Goal: Check status

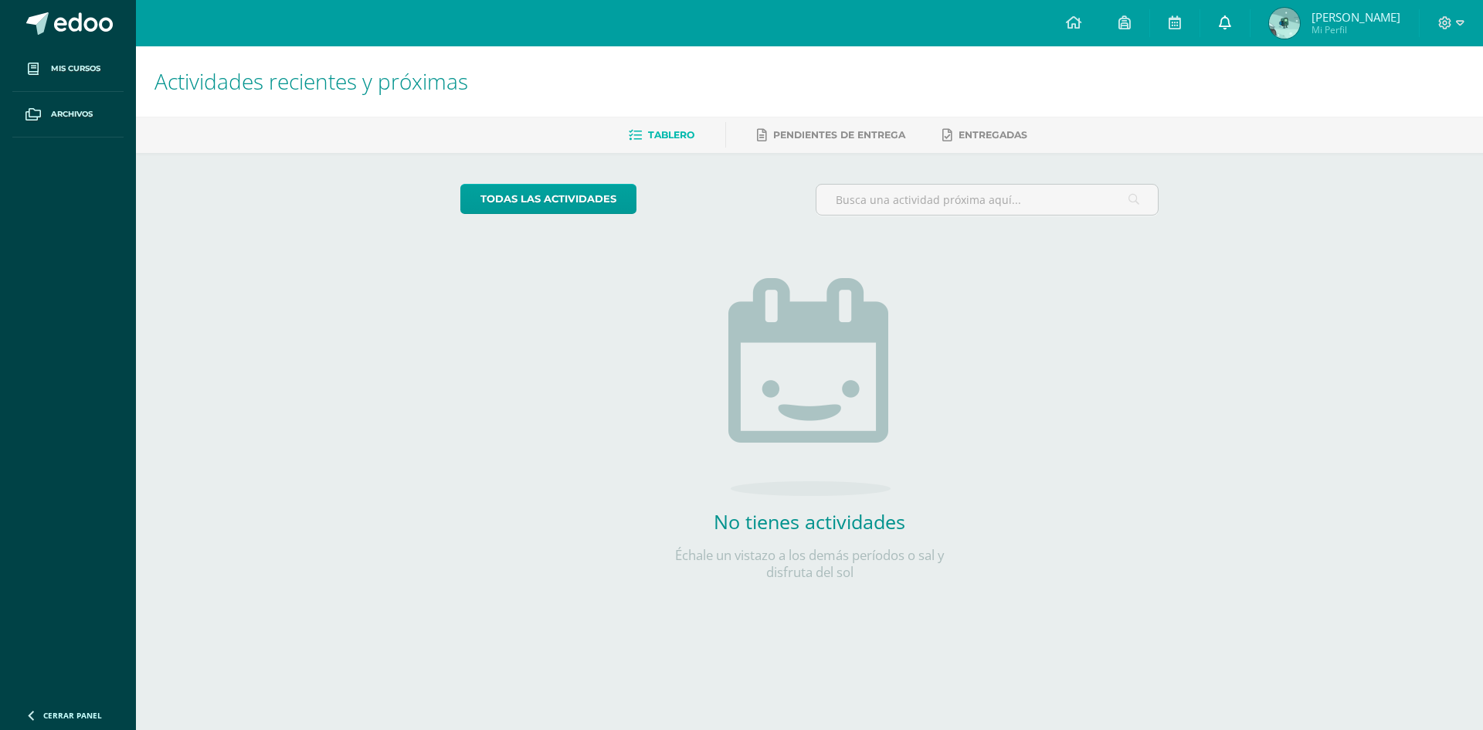
click at [1216, 29] on link at bounding box center [1224, 23] width 49 height 46
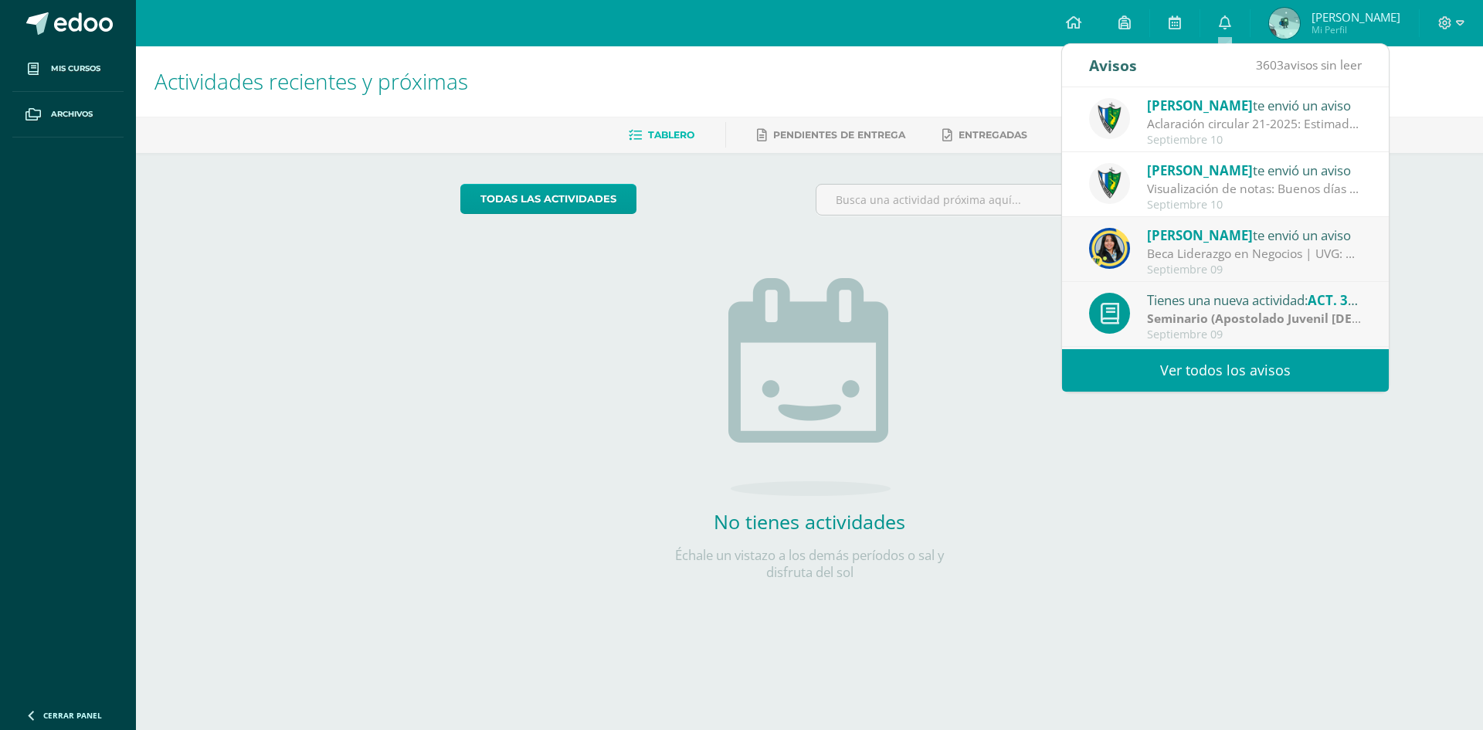
click at [1334, 39] on span "Carlos Sebastian Mi Perfil" at bounding box center [1334, 23] width 137 height 31
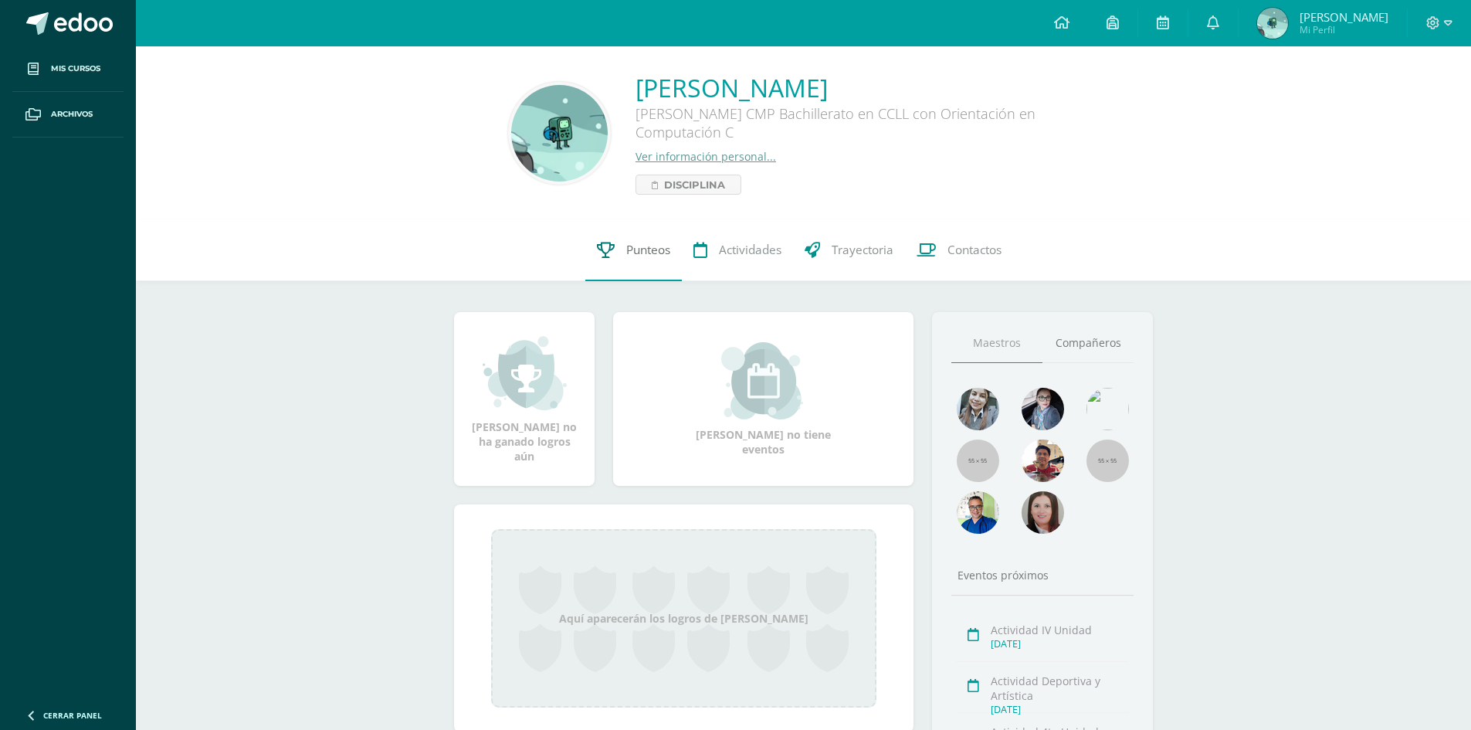
click at [597, 252] on icon at bounding box center [606, 250] width 18 height 16
